Goal: Book appointment/travel/reservation

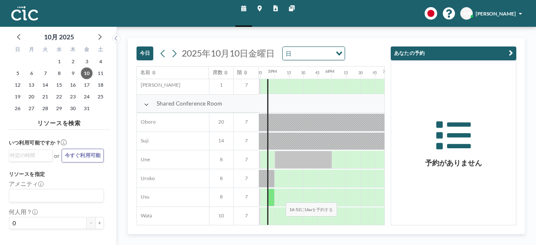
scroll to position [509, 958]
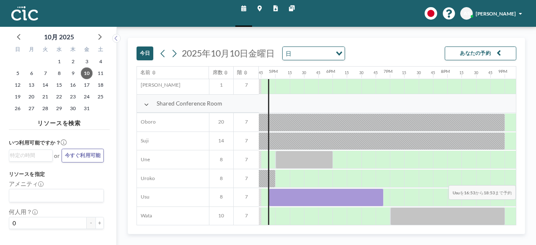
drag, startPoint x: 270, startPoint y: 198, endPoint x: 458, endPoint y: 205, distance: 188.1
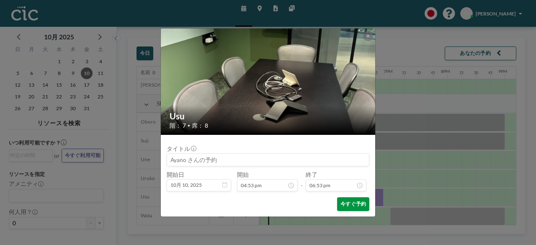
click at [348, 203] on button "今すぐ予約" at bounding box center [353, 204] width 32 height 14
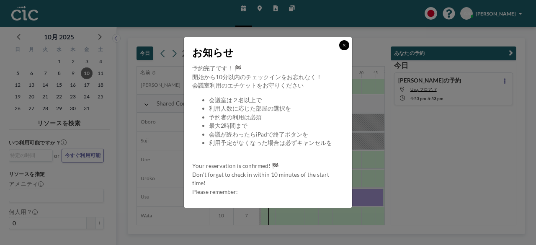
click at [344, 48] on button at bounding box center [344, 45] width 10 height 10
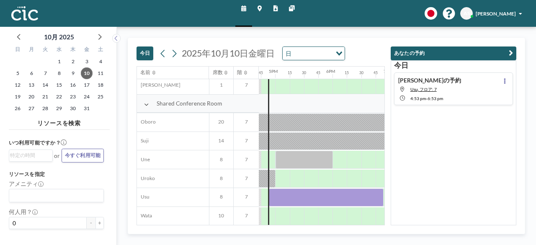
click at [416, 101] on div "[PERSON_NAME]の予約 Usu, フロア: 7 4:53 PM - 6:53 PM" at bounding box center [453, 88] width 119 height 33
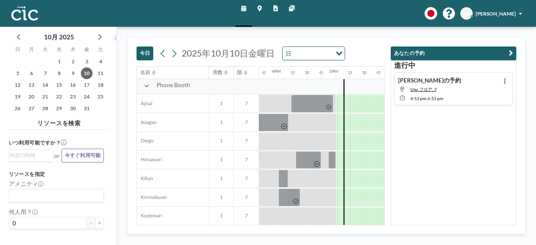
scroll to position [210, 898]
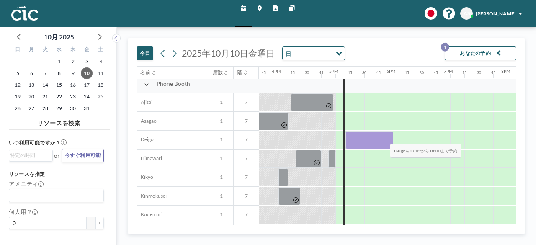
drag, startPoint x: 346, startPoint y: 136, endPoint x: 383, endPoint y: 137, distance: 37.7
click at [383, 137] on div at bounding box center [369, 140] width 48 height 18
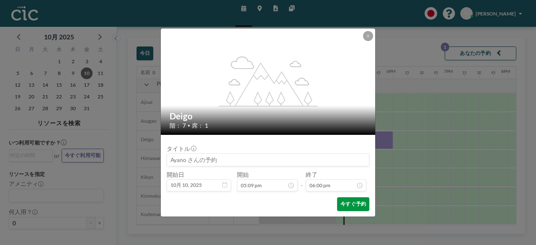
scroll to position [988, 0]
click at [347, 203] on button "今すぐ予約" at bounding box center [353, 204] width 32 height 14
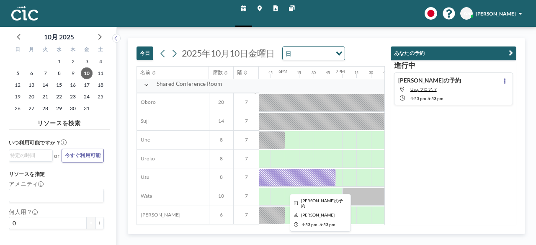
scroll to position [531, 1005]
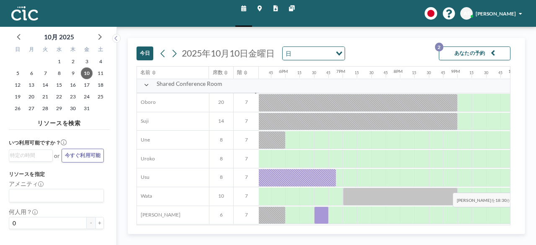
click at [321, 213] on div at bounding box center [321, 215] width 14 height 18
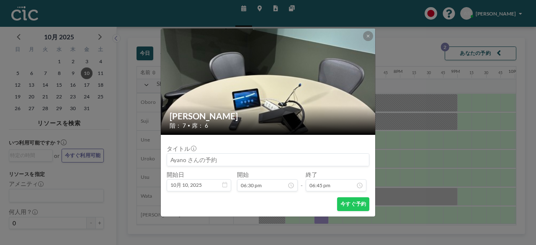
scroll to position [1029, 0]
click at [368, 36] on icon at bounding box center [367, 36] width 3 height 4
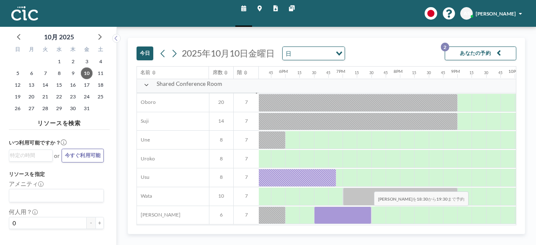
drag, startPoint x: 321, startPoint y: 211, endPoint x: 367, endPoint y: 211, distance: 46.5
click at [367, 211] on div at bounding box center [342, 215] width 57 height 18
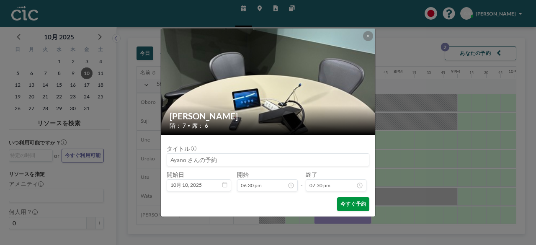
click at [358, 206] on button "今すぐ予約" at bounding box center [353, 204] width 32 height 14
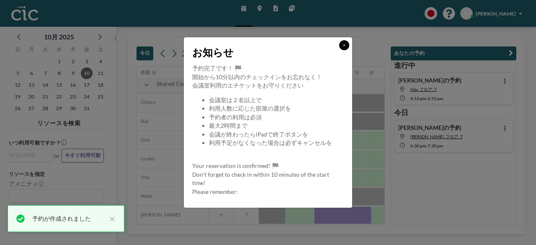
click at [346, 41] on button at bounding box center [344, 45] width 10 height 10
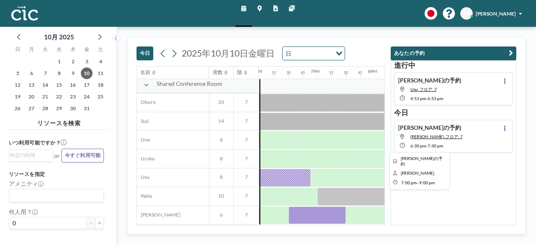
scroll to position [531, 1030]
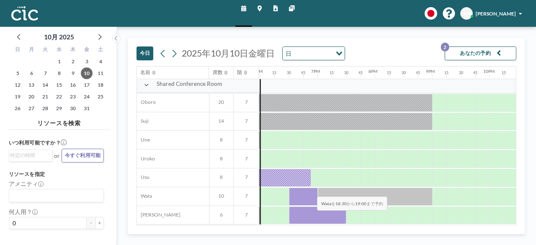
drag, startPoint x: 297, startPoint y: 189, endPoint x: 311, endPoint y: 190, distance: 13.4
click at [311, 190] on div at bounding box center [303, 197] width 28 height 18
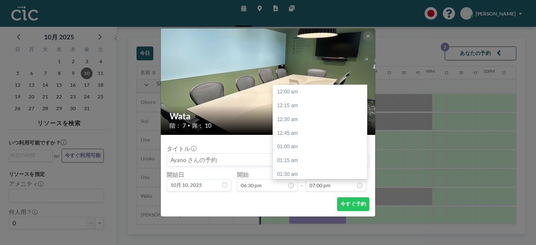
scroll to position [1043, 0]
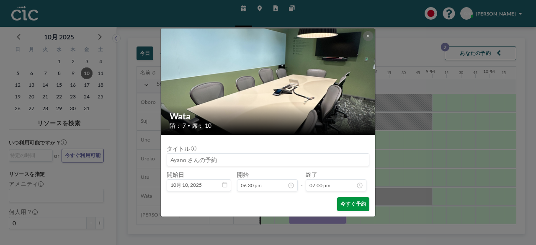
click at [342, 202] on button "今すぐ予約" at bounding box center [353, 204] width 32 height 14
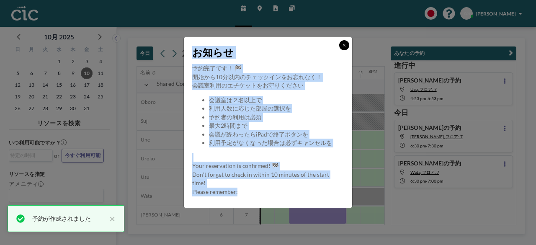
drag, startPoint x: 362, startPoint y: 196, endPoint x: 346, endPoint y: 46, distance: 151.1
click at [346, 46] on div "お知らせ 予約完了です！ 🏁 開始から10分以内のチェックインをお忘れなく！ 会議室利用のエチケットをお守りください 会議室は２名以上で 利用人数に応じた部屋…" at bounding box center [268, 122] width 536 height 245
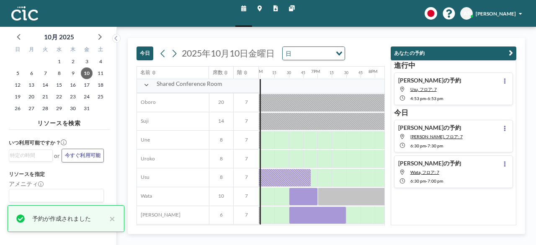
click at [346, 46] on div "[DATE] [DATE] 日 Loading..." at bounding box center [260, 52] width 248 height 28
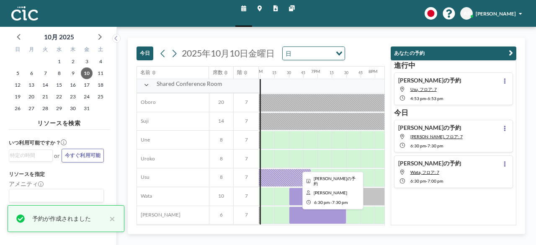
click at [317, 208] on div at bounding box center [317, 215] width 57 height 18
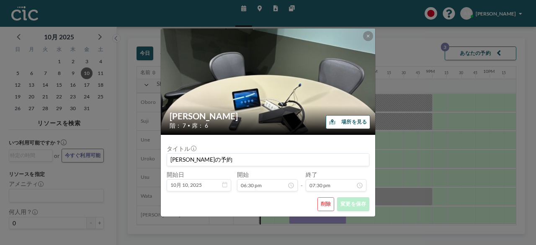
click at [328, 205] on button "削除" at bounding box center [325, 204] width 17 height 14
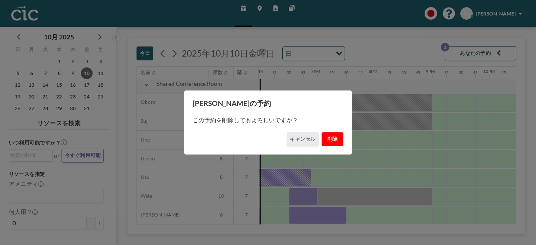
click at [328, 139] on button "削除" at bounding box center [331, 139] width 21 height 14
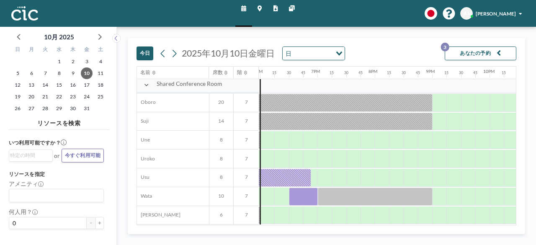
scroll to position [507, 1045]
